Goal: Use online tool/utility: Utilize a website feature to perform a specific function

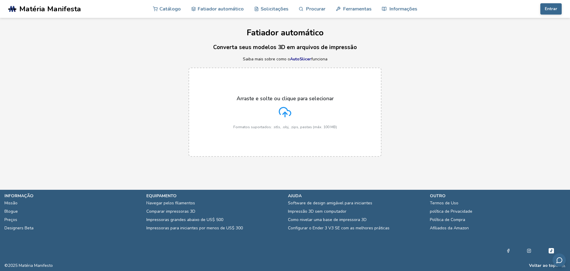
click at [305, 57] on font "AutoSlicer" at bounding box center [300, 59] width 21 height 6
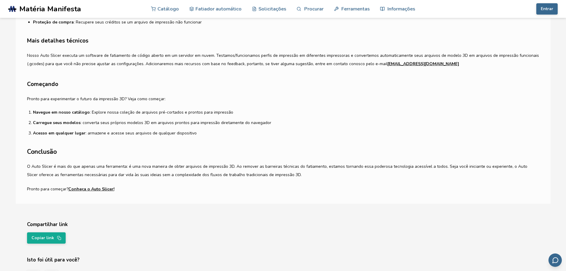
scroll to position [416, 0]
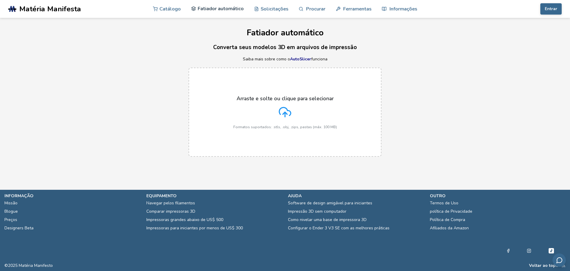
click at [207, 13] on link "Fatiador automático" at bounding box center [217, 9] width 53 height 18
click at [215, 5] on link "Fatiador automático" at bounding box center [217, 9] width 53 height 18
click at [461, 79] on div "Arraste e solte ou clique para selecionar Formatos suportados: .stls, .obj, .zi…" at bounding box center [285, 111] width 570 height 101
